Goal: Task Accomplishment & Management: Complete application form

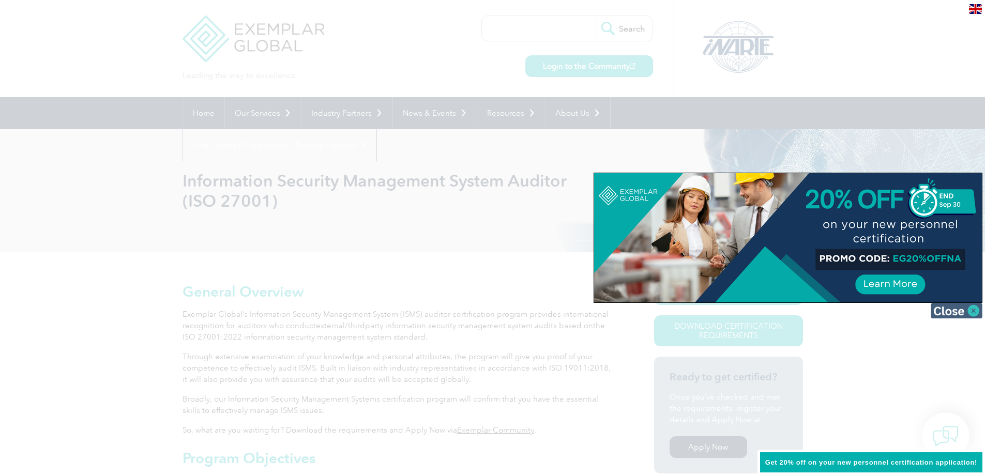
click at [948, 311] on img at bounding box center [957, 311] width 52 height 16
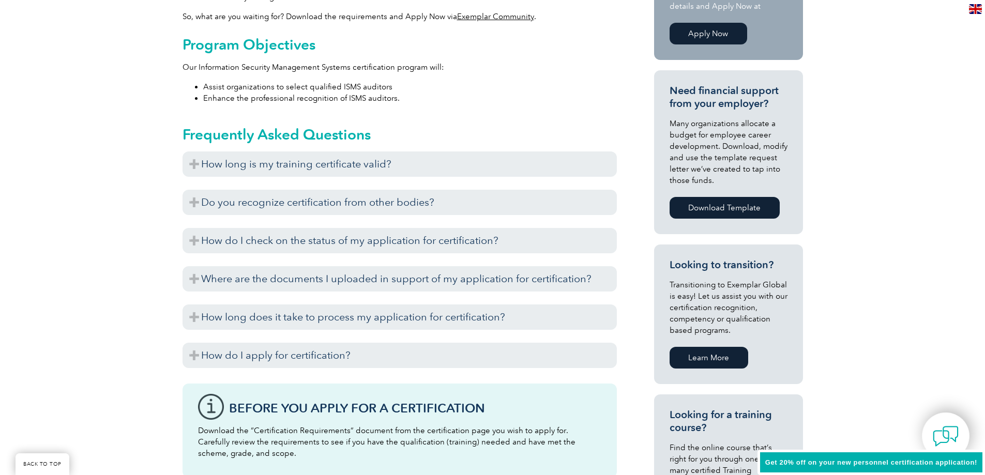
scroll to position [466, 0]
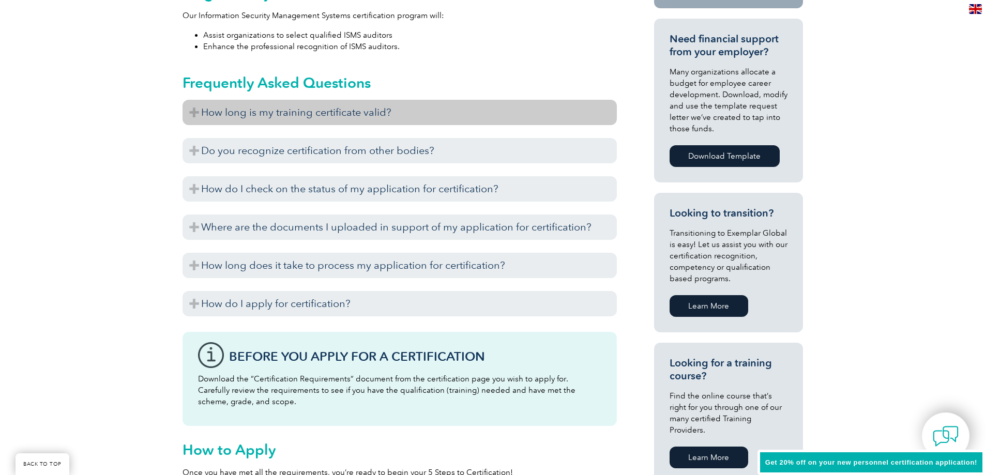
click at [191, 107] on h3 "How long is my training certificate valid?" at bounding box center [400, 112] width 434 height 25
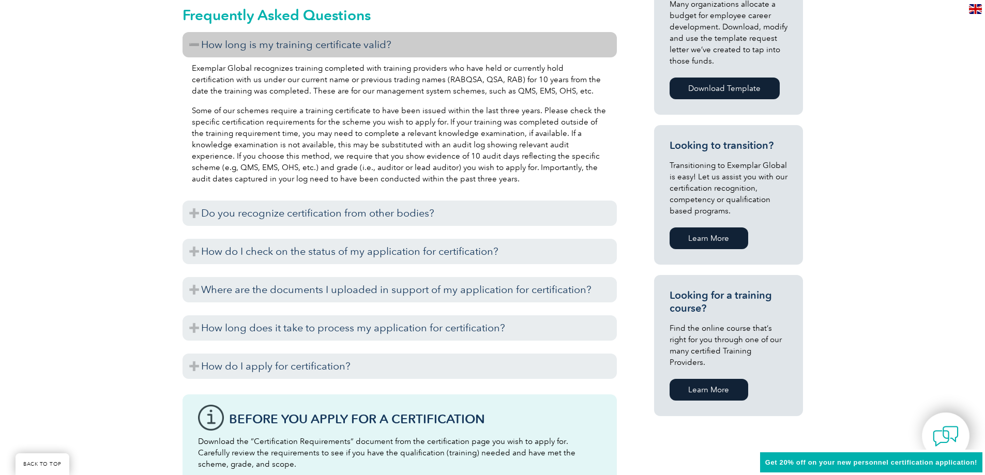
scroll to position [539, 0]
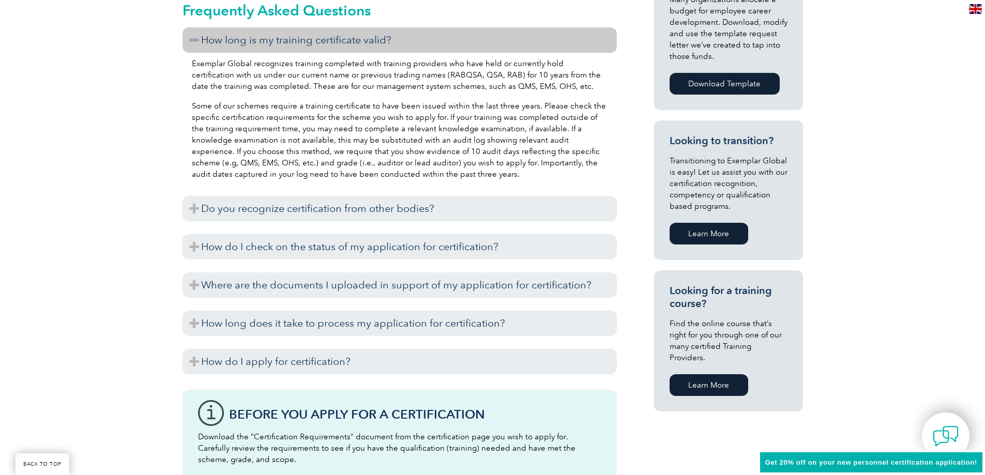
drag, startPoint x: 624, startPoint y: 159, endPoint x: 626, endPoint y: 175, distance: 16.2
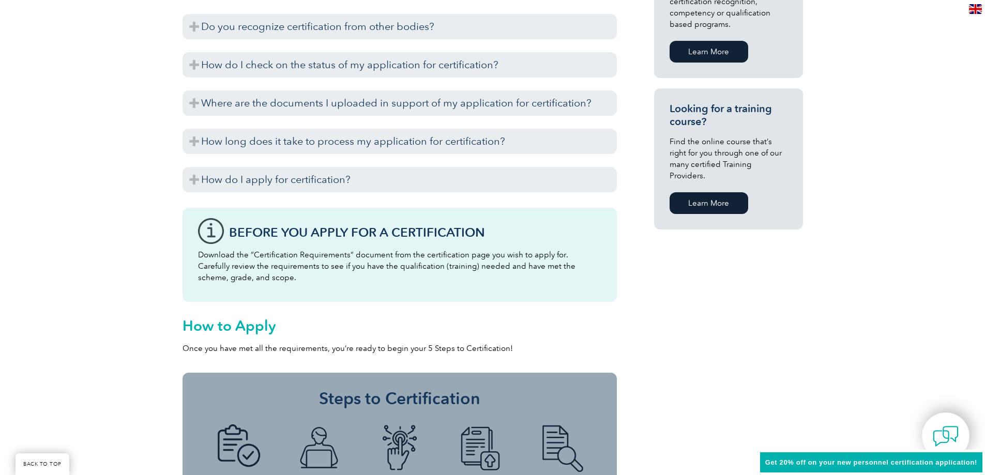
drag, startPoint x: 626, startPoint y: 174, endPoint x: 629, endPoint y: 193, distance: 19.9
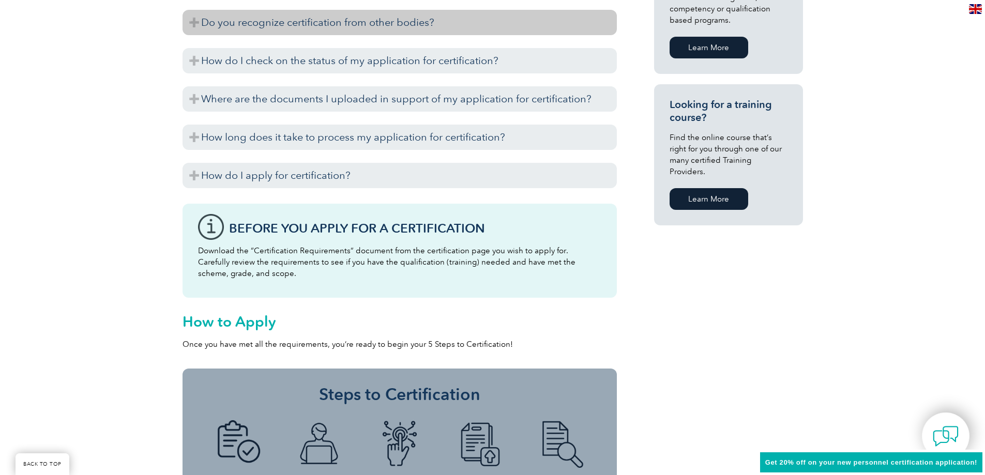
click at [194, 19] on h3 "Do you recognize certification from other bodies?" at bounding box center [400, 22] width 434 height 25
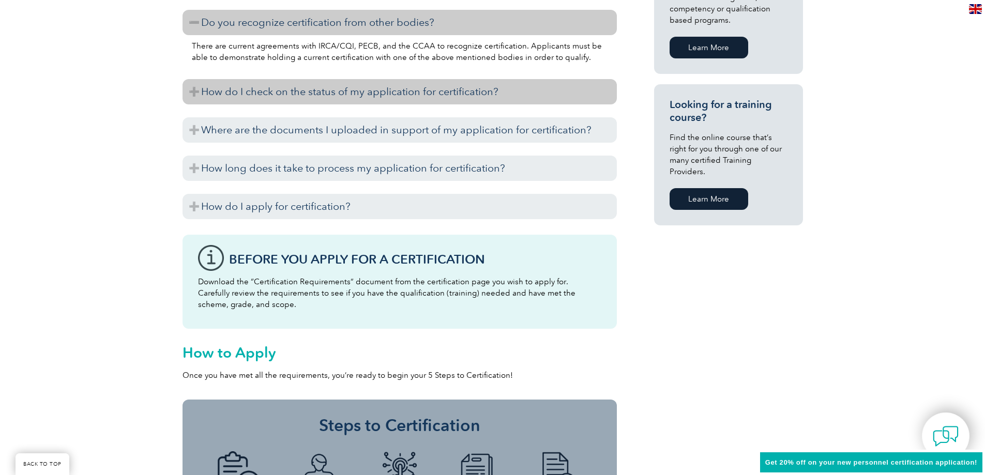
click at [196, 89] on h3 "How do I check on the status of my application for certification?" at bounding box center [400, 91] width 434 height 25
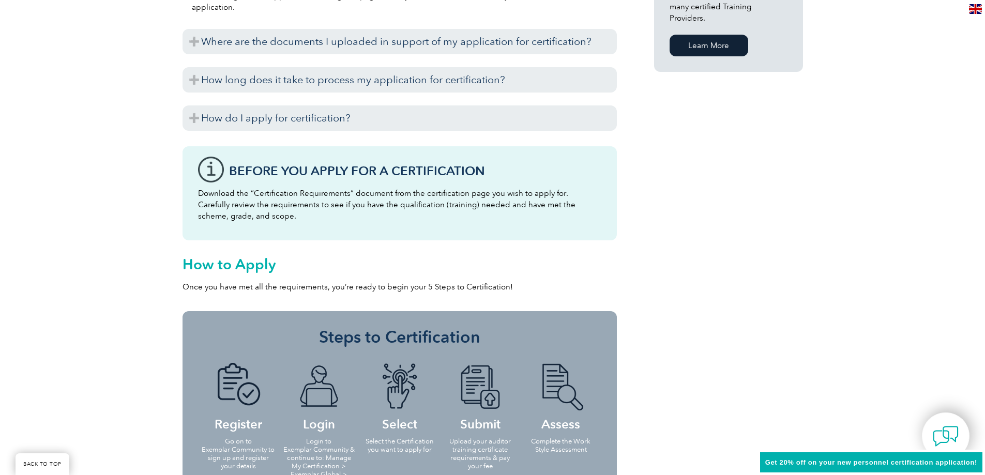
drag, startPoint x: 635, startPoint y: 239, endPoint x: 636, endPoint y: 261, distance: 21.7
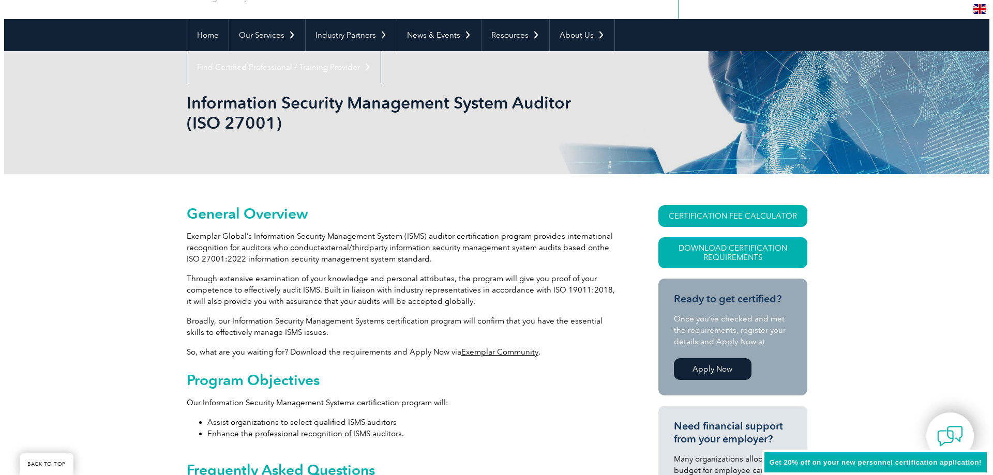
scroll to position [103, 0]
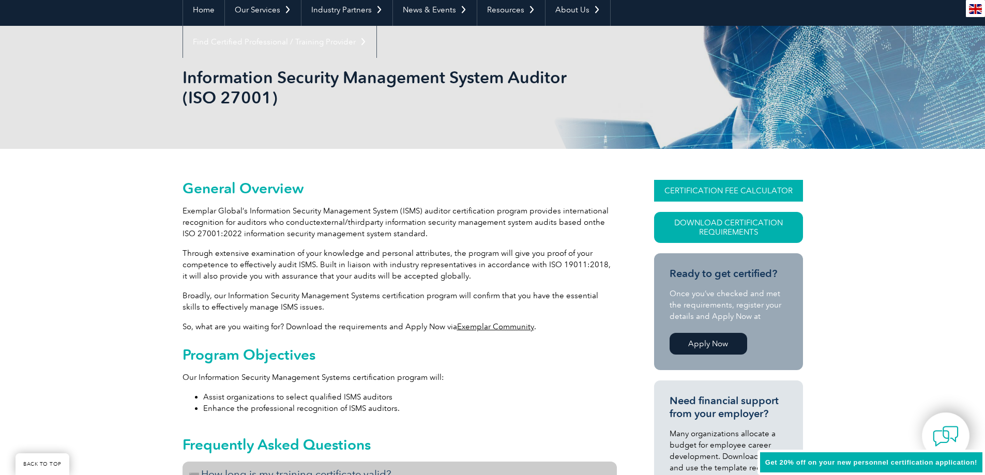
click at [718, 194] on link "CERTIFICATION FEE CALCULATOR" at bounding box center [728, 191] width 149 height 22
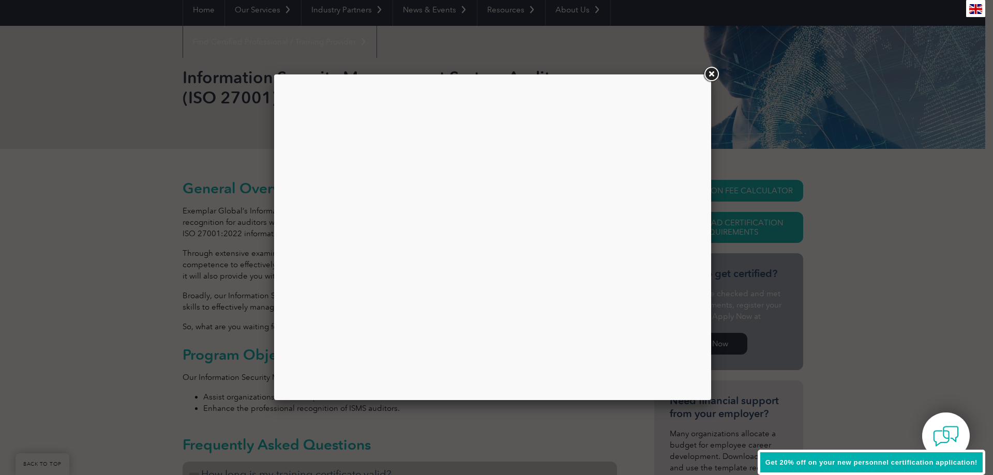
click at [713, 72] on link at bounding box center [711, 74] width 19 height 19
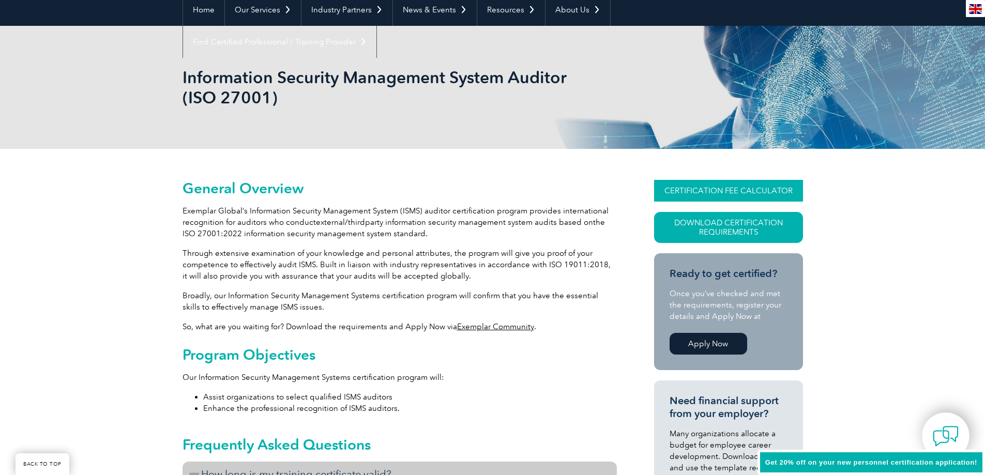
click at [709, 188] on link "CERTIFICATION FEE CALCULATOR" at bounding box center [728, 191] width 149 height 22
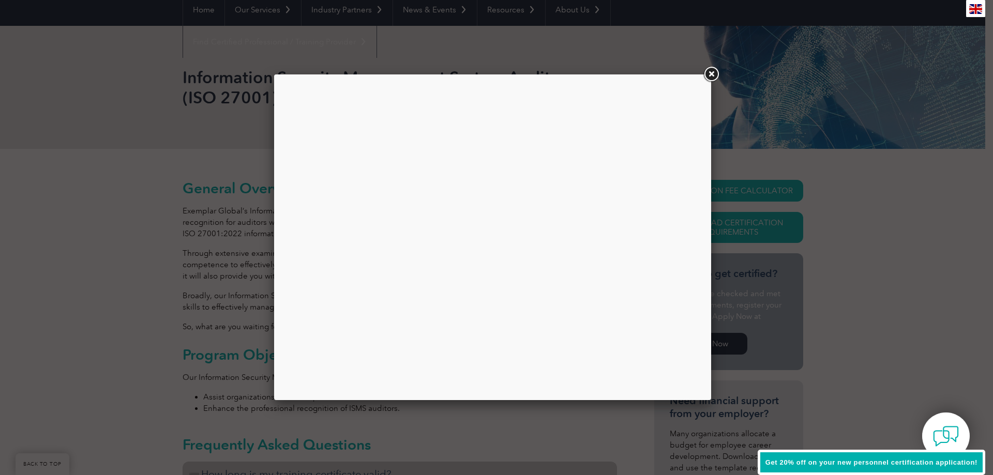
click at [709, 75] on link at bounding box center [711, 74] width 19 height 19
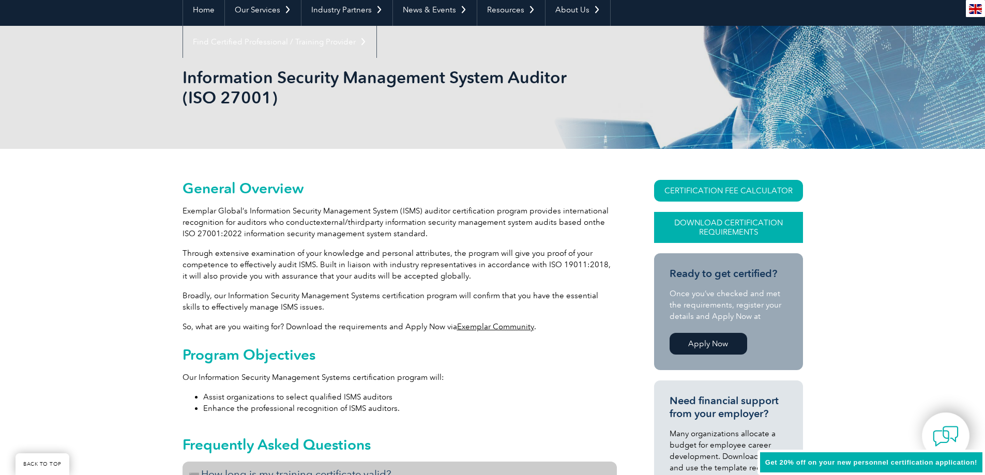
click at [733, 226] on link "Download Certification Requirements" at bounding box center [728, 227] width 149 height 31
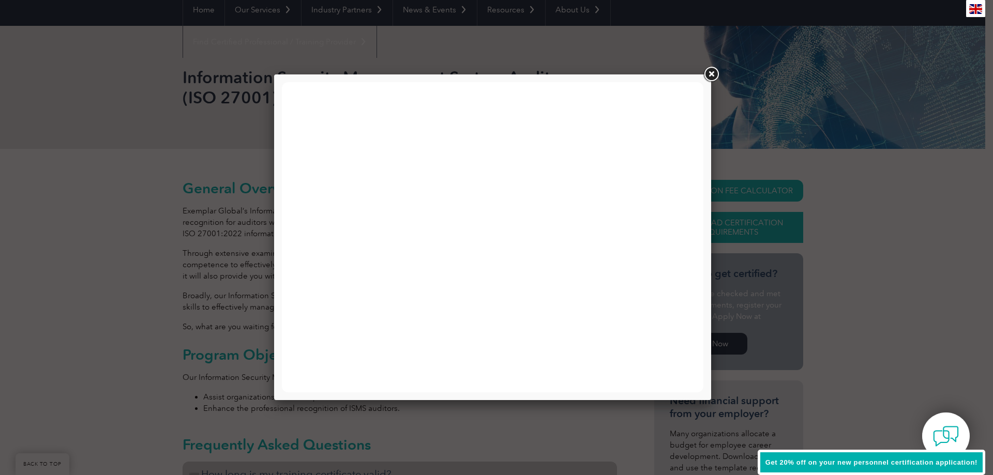
scroll to position [0, 0]
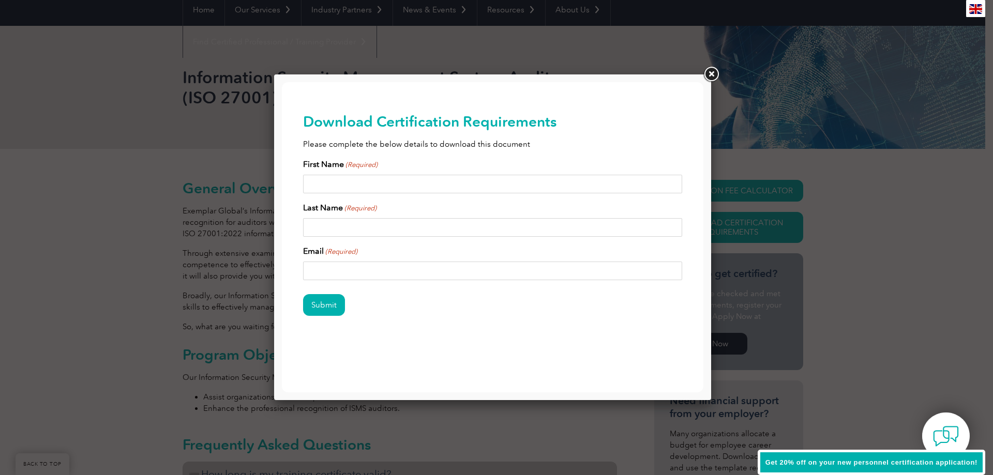
click at [363, 183] on input "First Name (Required)" at bounding box center [493, 184] width 380 height 19
type input "[PERSON_NAME]"
type input "[EMAIL_ADDRESS][DOMAIN_NAME]"
click at [325, 304] on input "Submit" at bounding box center [324, 305] width 42 height 22
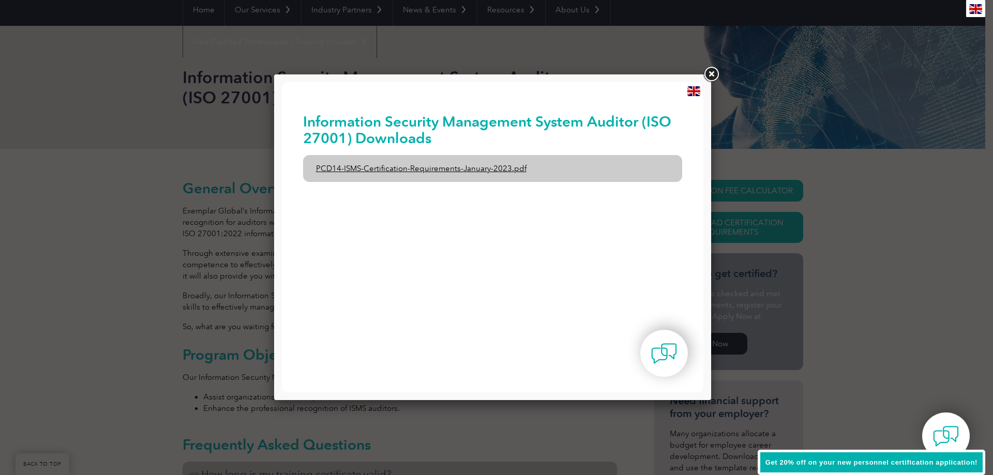
click at [455, 167] on link "PCD14-ISMS-Certification-Requirements-January-2023.pdf" at bounding box center [493, 168] width 380 height 27
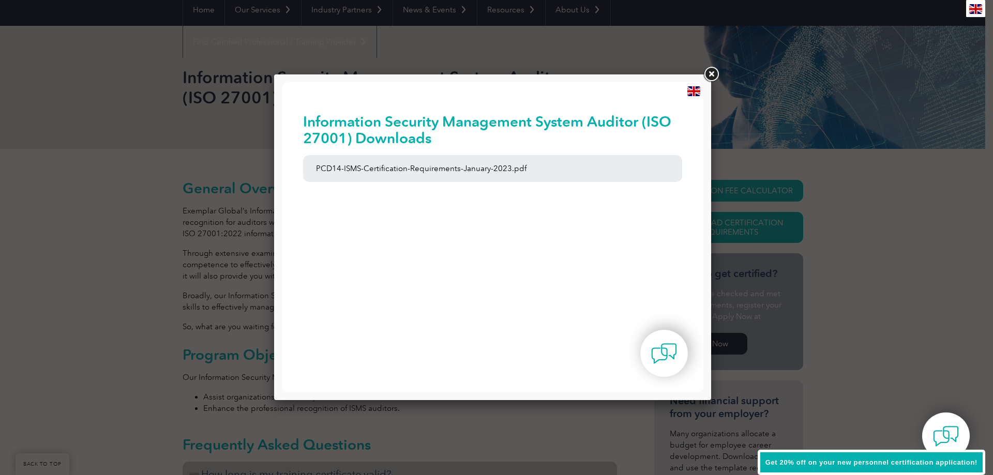
click at [711, 76] on link at bounding box center [711, 74] width 19 height 19
